Goal: Task Accomplishment & Management: Manage account settings

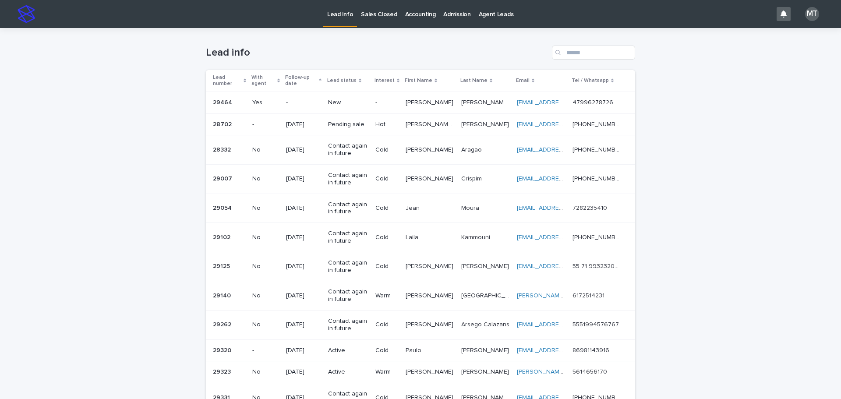
click at [418, 101] on p "[PERSON_NAME]" at bounding box center [430, 101] width 49 height 9
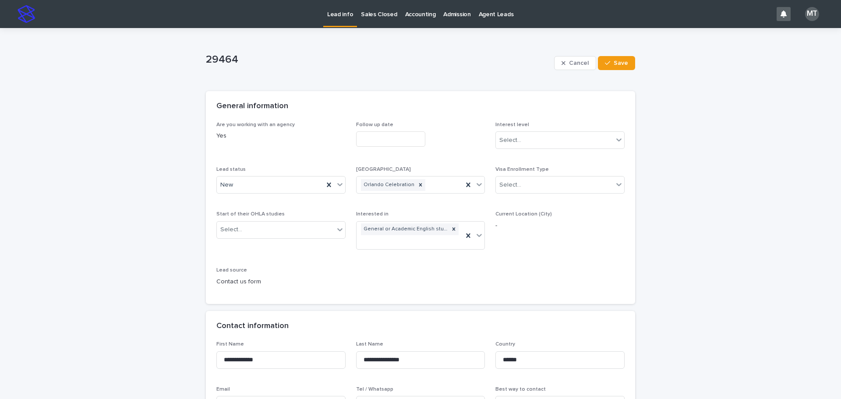
click at [382, 134] on input "text" at bounding box center [390, 138] width 69 height 15
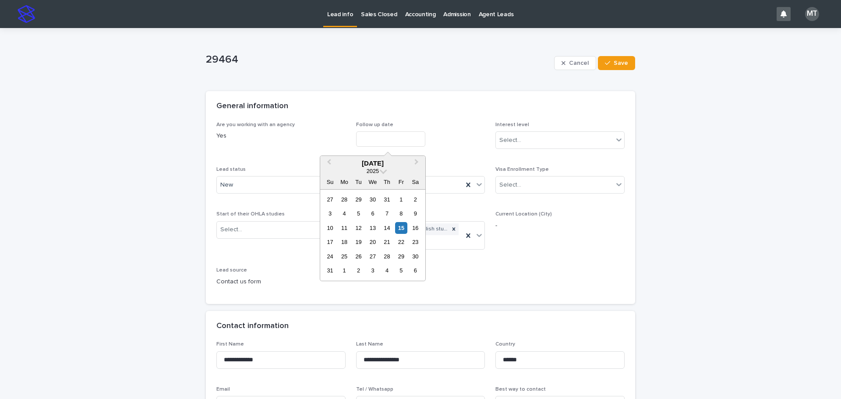
drag, startPoint x: 398, startPoint y: 229, endPoint x: 440, endPoint y: 212, distance: 45.8
click at [404, 228] on div "15" at bounding box center [401, 228] width 12 height 12
type input "**********"
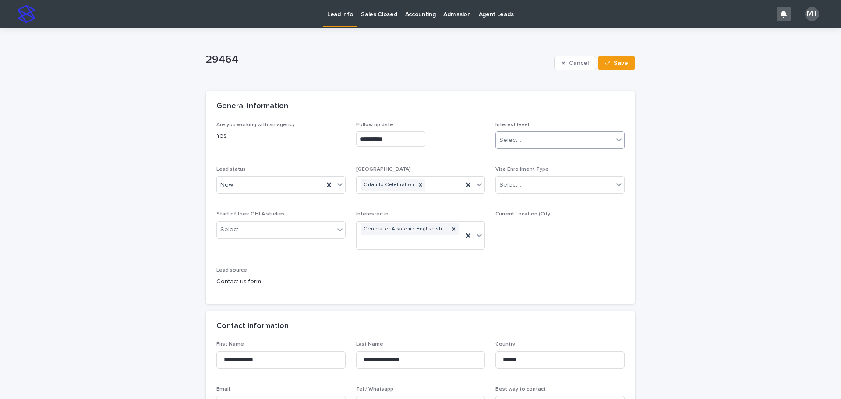
click at [512, 145] on div "Select..." at bounding box center [510, 140] width 22 height 9
click at [512, 189] on div "Cold" at bounding box center [557, 187] width 128 height 15
click at [272, 188] on div "New" at bounding box center [270, 185] width 107 height 14
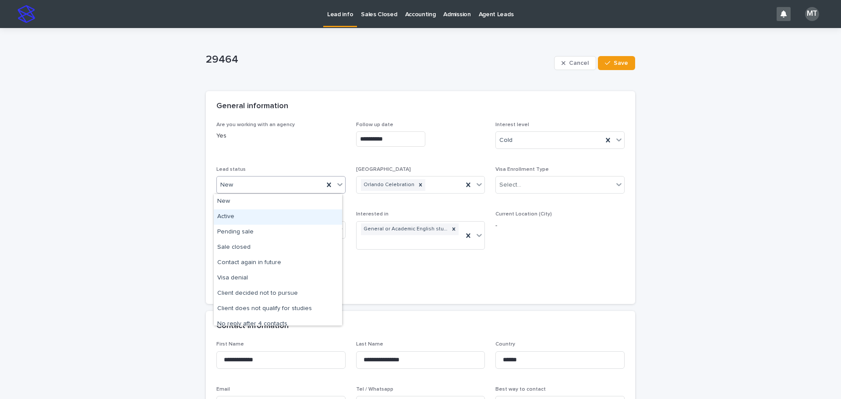
click at [246, 215] on div "Active" at bounding box center [278, 216] width 128 height 15
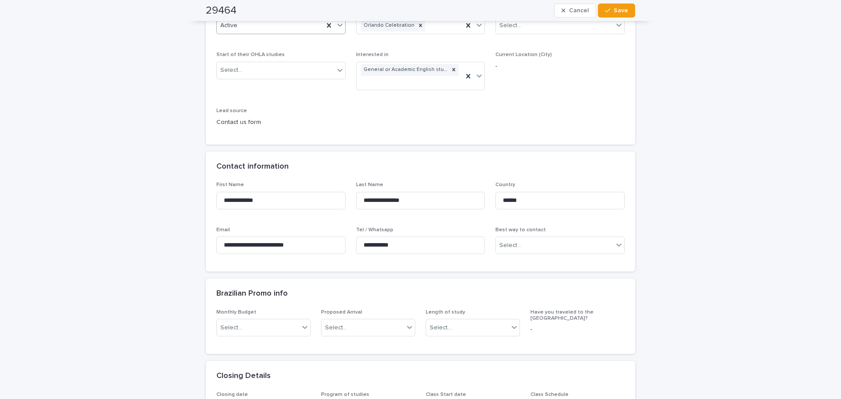
scroll to position [175, 0]
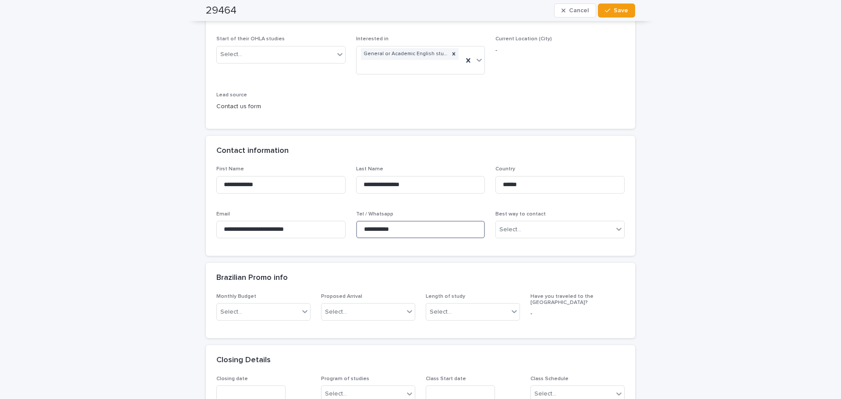
drag, startPoint x: 410, startPoint y: 230, endPoint x: 352, endPoint y: 218, distance: 59.5
click at [352, 218] on div "**********" at bounding box center [420, 205] width 408 height 79
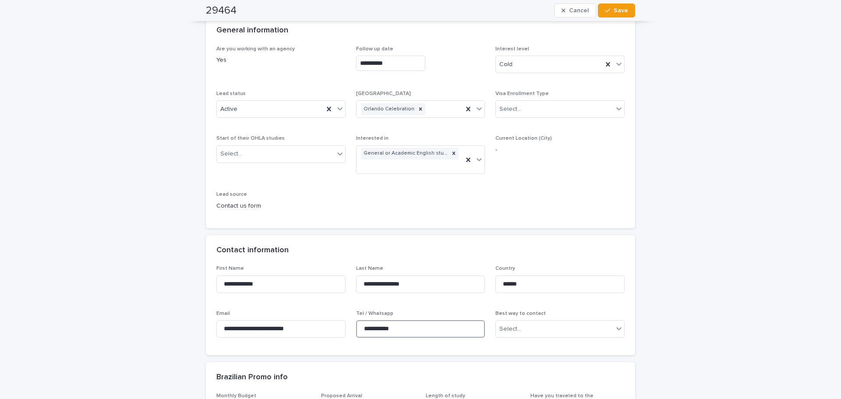
scroll to position [0, 0]
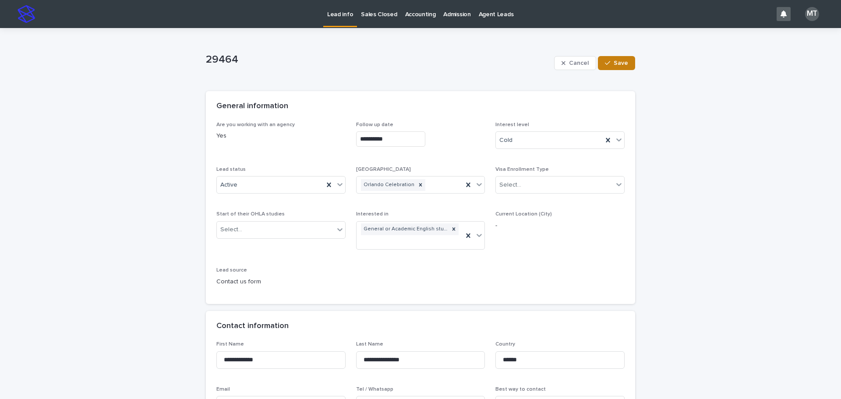
click at [616, 63] on span "Save" at bounding box center [621, 63] width 14 height 6
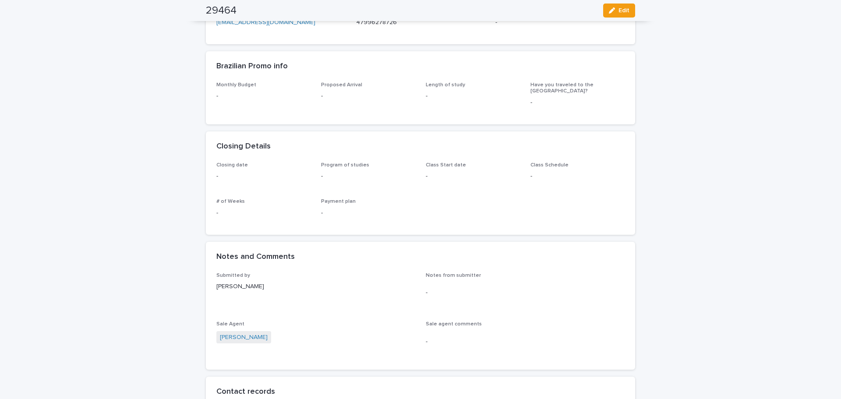
scroll to position [482, 0]
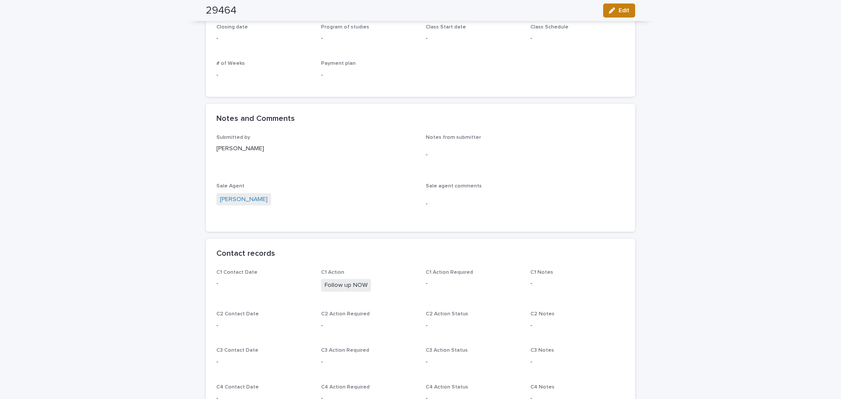
click at [624, 7] on button "Edit" at bounding box center [619, 11] width 32 height 14
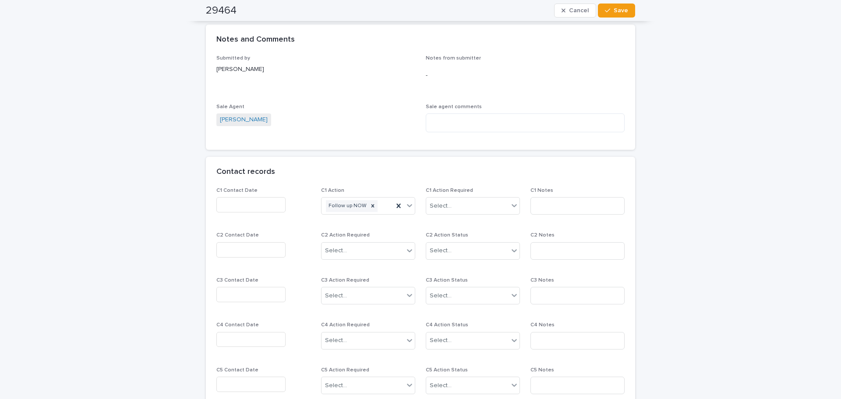
scroll to position [629, 0]
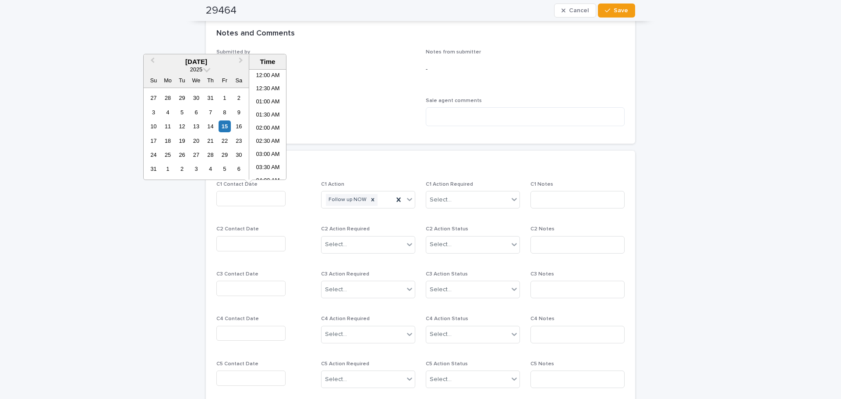
click at [238, 200] on input "text" at bounding box center [250, 198] width 69 height 15
click at [261, 152] on li "01:30 PM" at bounding box center [267, 150] width 37 height 13
type input "**********"
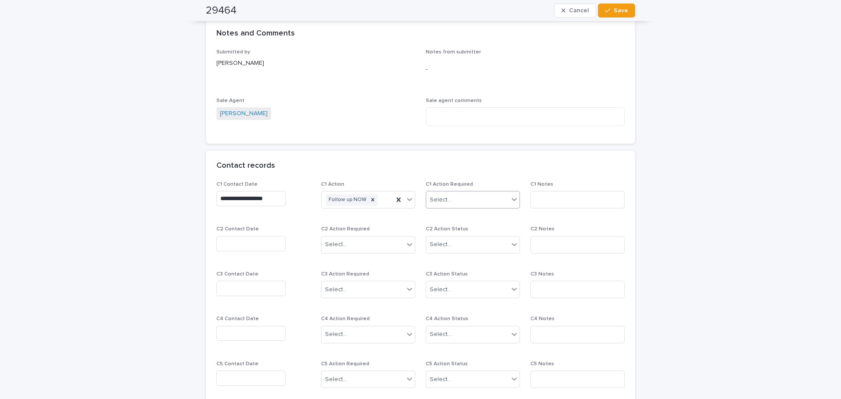
click at [458, 202] on div "Select..." at bounding box center [467, 200] width 82 height 14
click at [467, 230] on div "Completed" at bounding box center [469, 231] width 93 height 15
click at [542, 199] on input at bounding box center [577, 200] width 94 height 18
type input "*****"
click at [617, 11] on span "Save" at bounding box center [621, 10] width 14 height 6
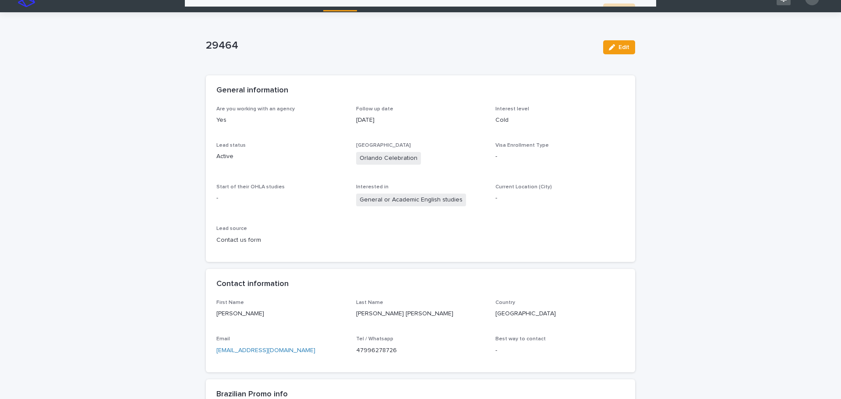
scroll to position [0, 0]
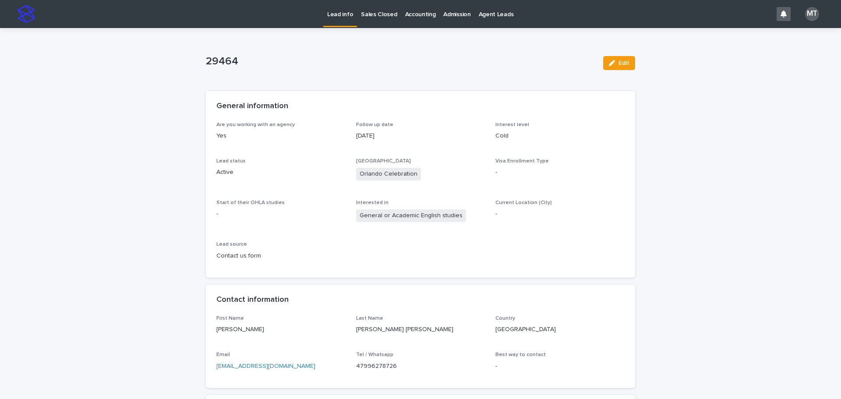
click at [334, 12] on p "Lead info" at bounding box center [340, 9] width 26 height 18
